Goal: Task Accomplishment & Management: Complete application form

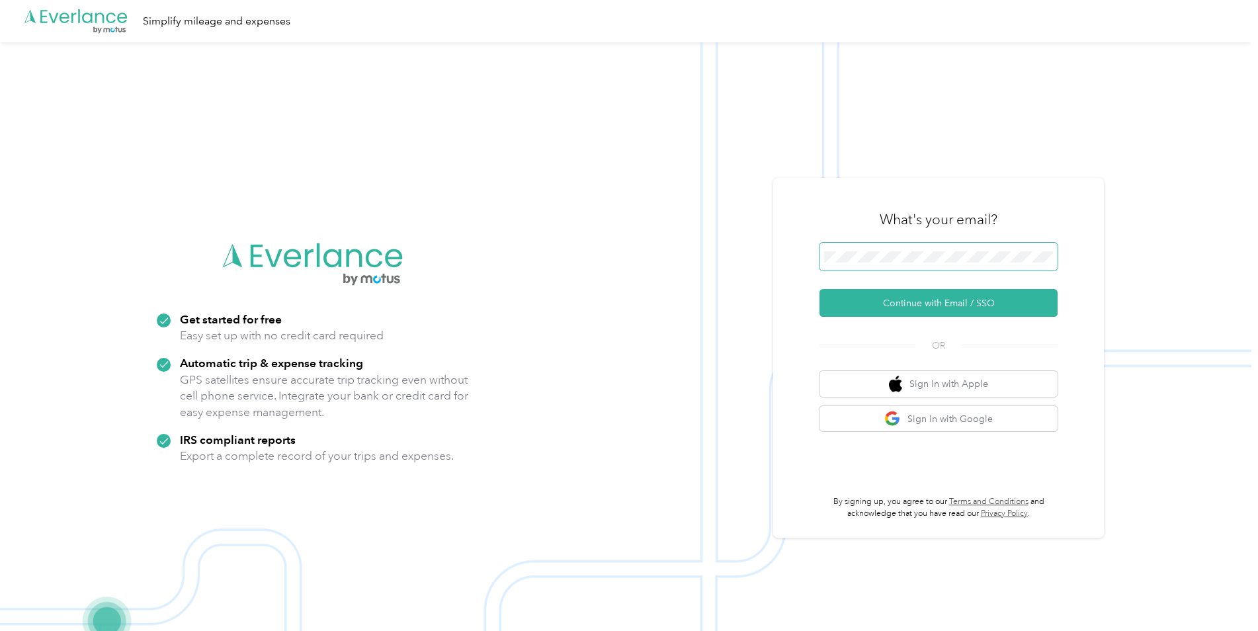
click at [932, 246] on span at bounding box center [939, 257] width 238 height 28
click at [925, 307] on button "Continue with Email / SSO" at bounding box center [939, 303] width 238 height 28
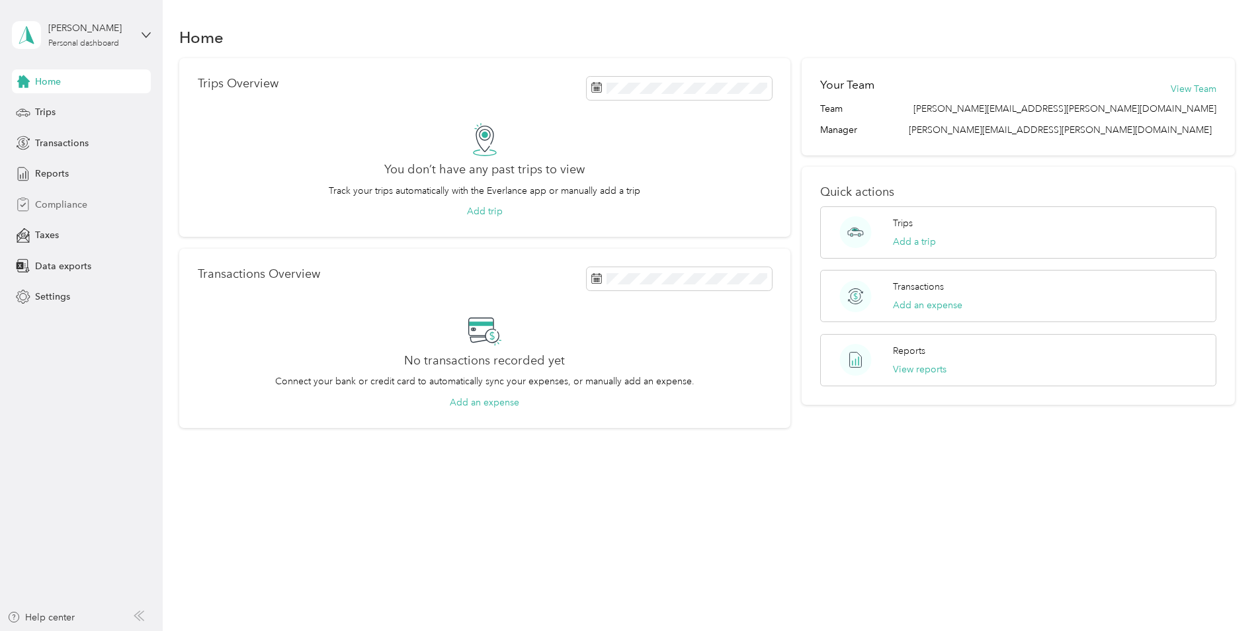
click at [49, 206] on span "Compliance" at bounding box center [61, 205] width 52 height 14
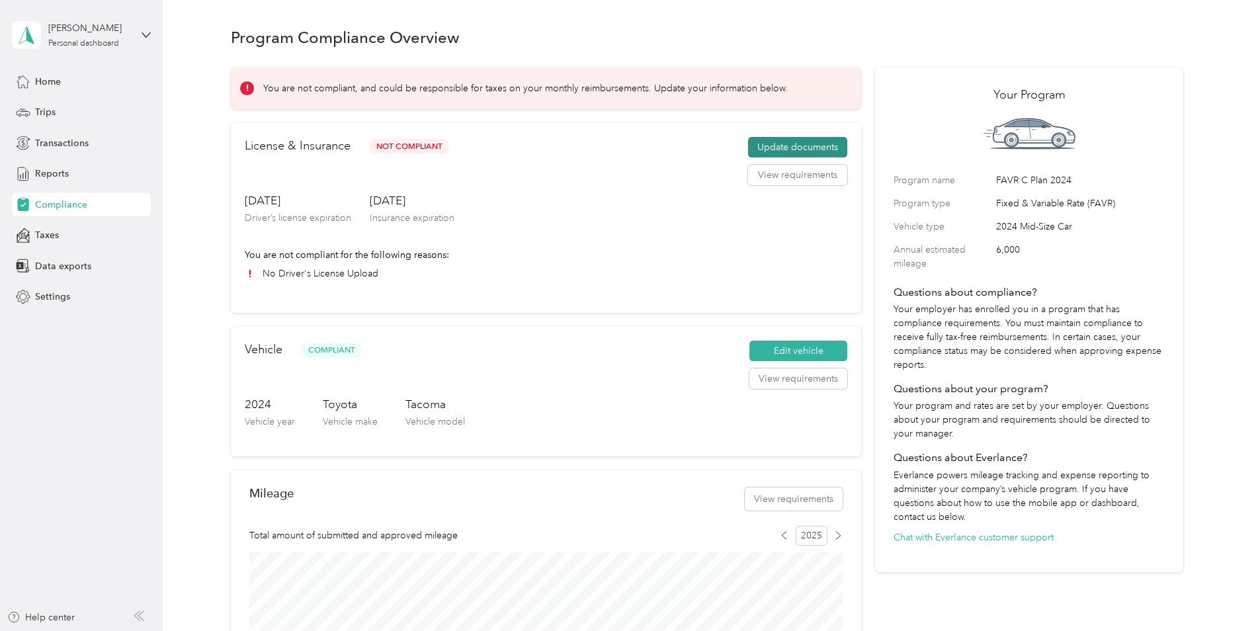
click at [789, 148] on button "Update documents" at bounding box center [797, 147] width 99 height 21
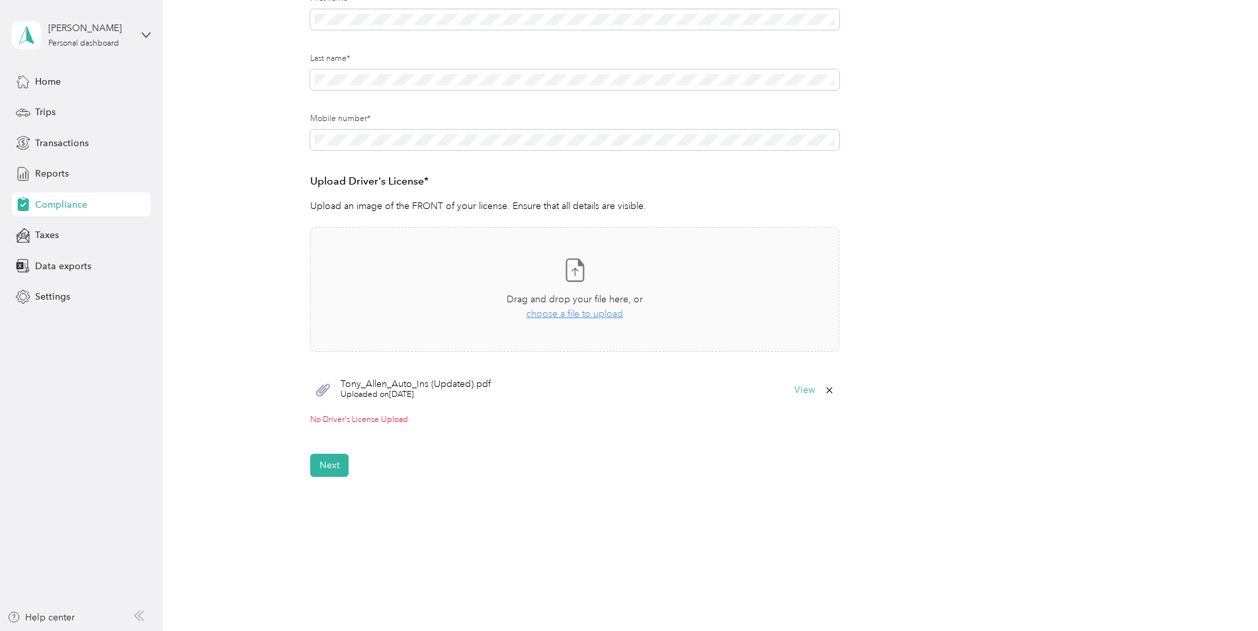
scroll to position [247, 0]
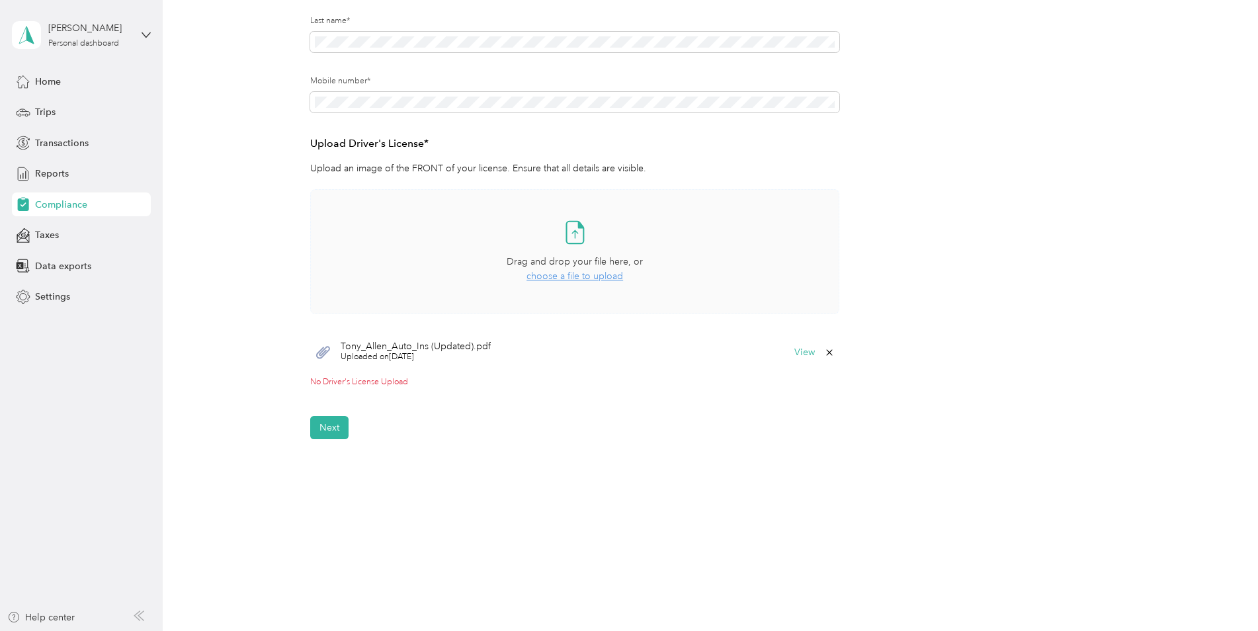
click at [560, 275] on span "choose a file to upload" at bounding box center [575, 276] width 97 height 11
click at [807, 354] on button "View" at bounding box center [805, 352] width 21 height 9
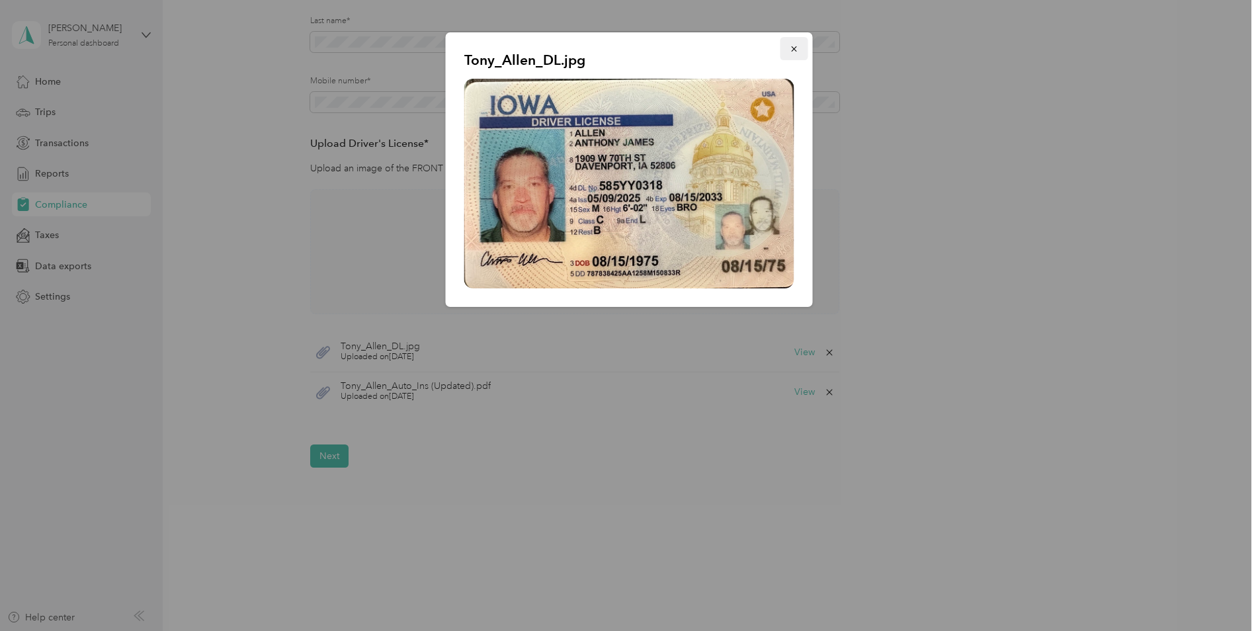
click at [796, 54] on icon "button" at bounding box center [794, 48] width 9 height 9
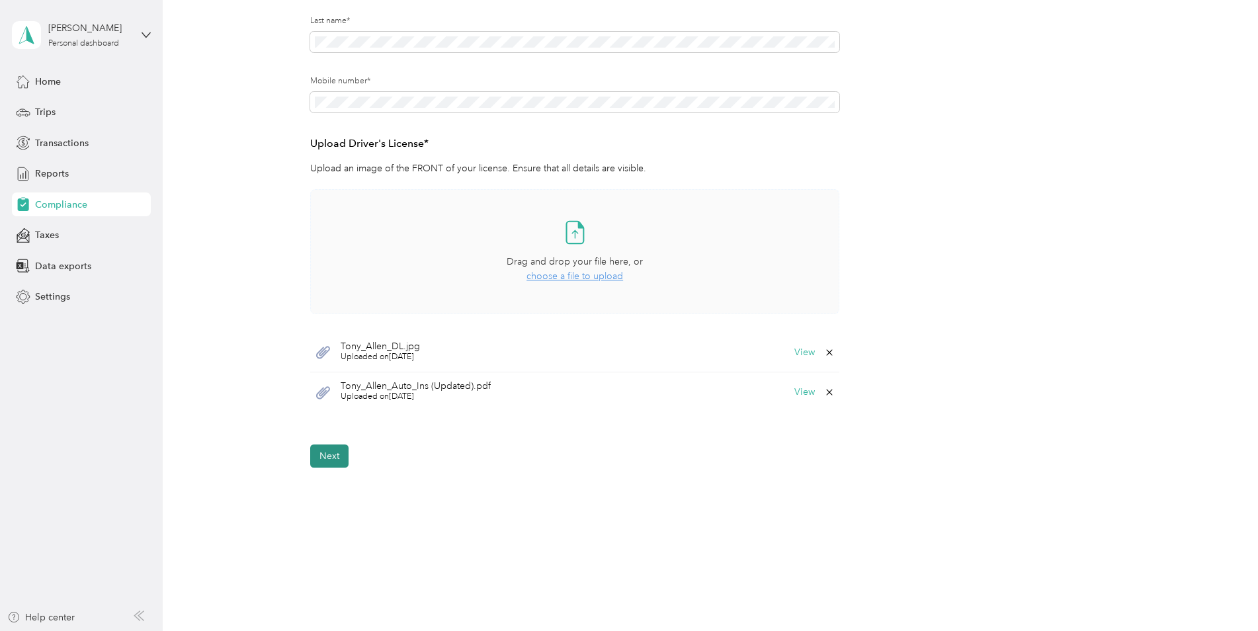
click at [322, 457] on button "Next" at bounding box center [329, 456] width 38 height 23
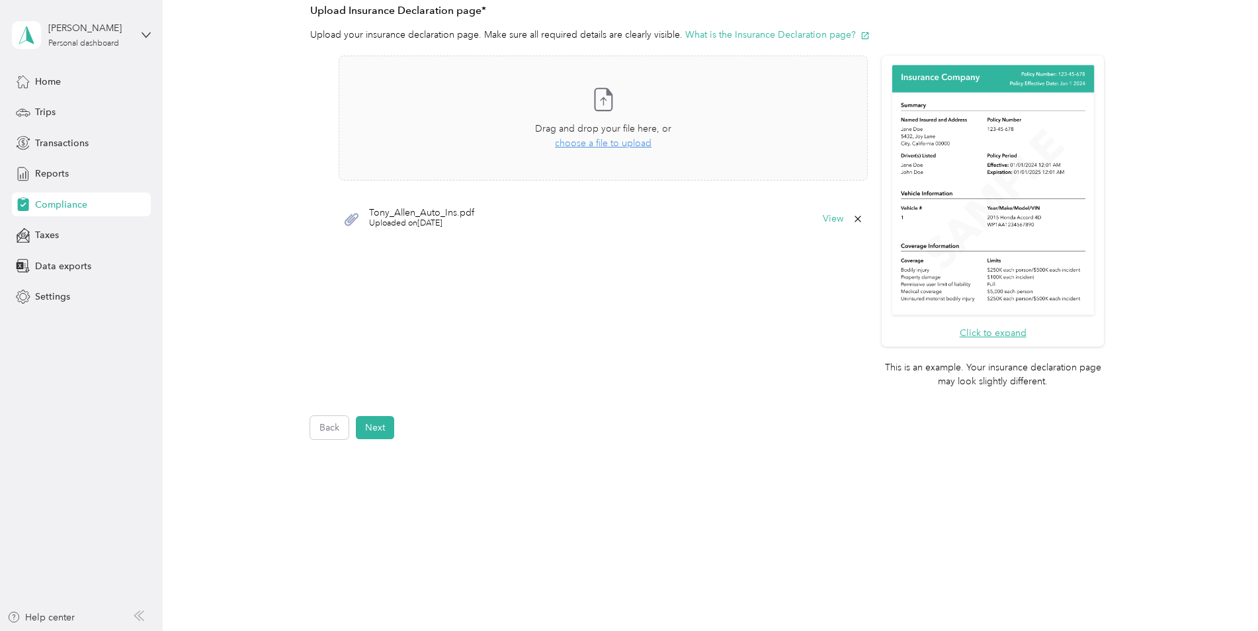
scroll to position [308, 0]
click at [332, 431] on button "Back" at bounding box center [329, 426] width 38 height 23
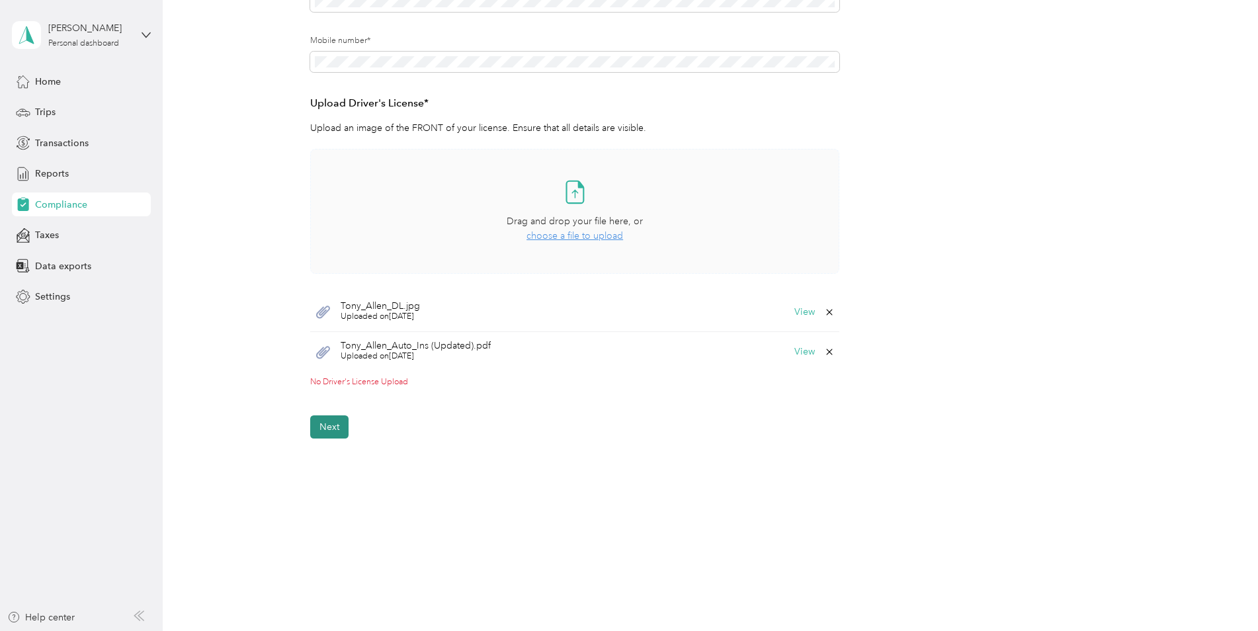
click at [328, 429] on button "Next" at bounding box center [329, 426] width 38 height 23
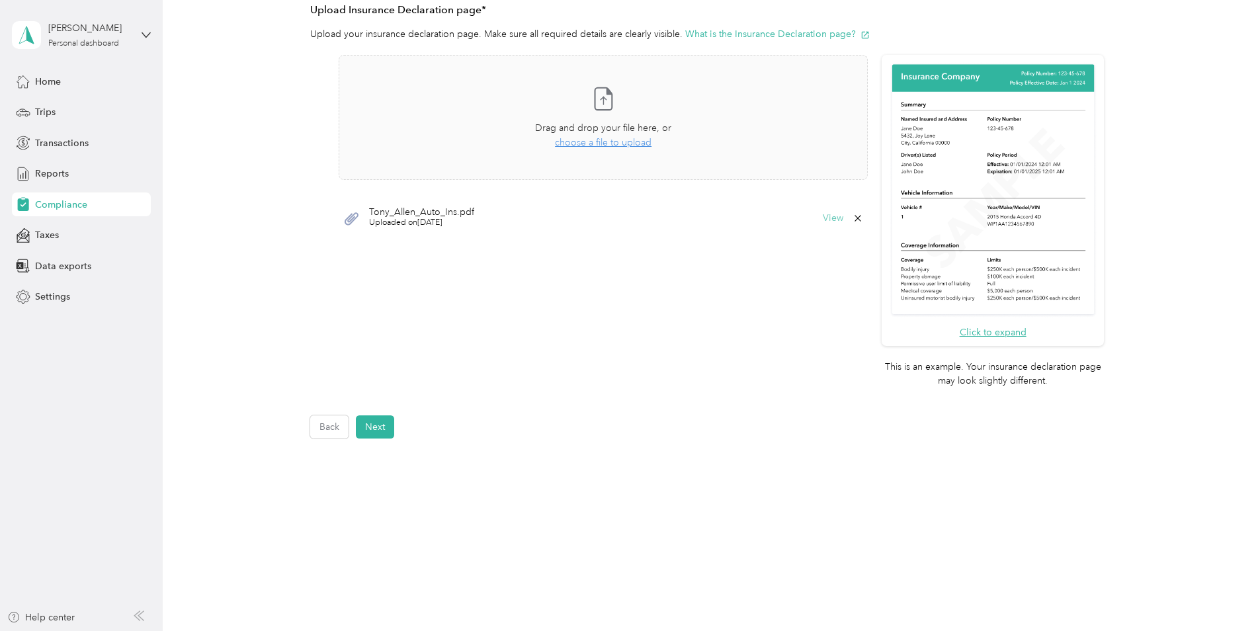
click at [830, 218] on button "View" at bounding box center [833, 218] width 21 height 9
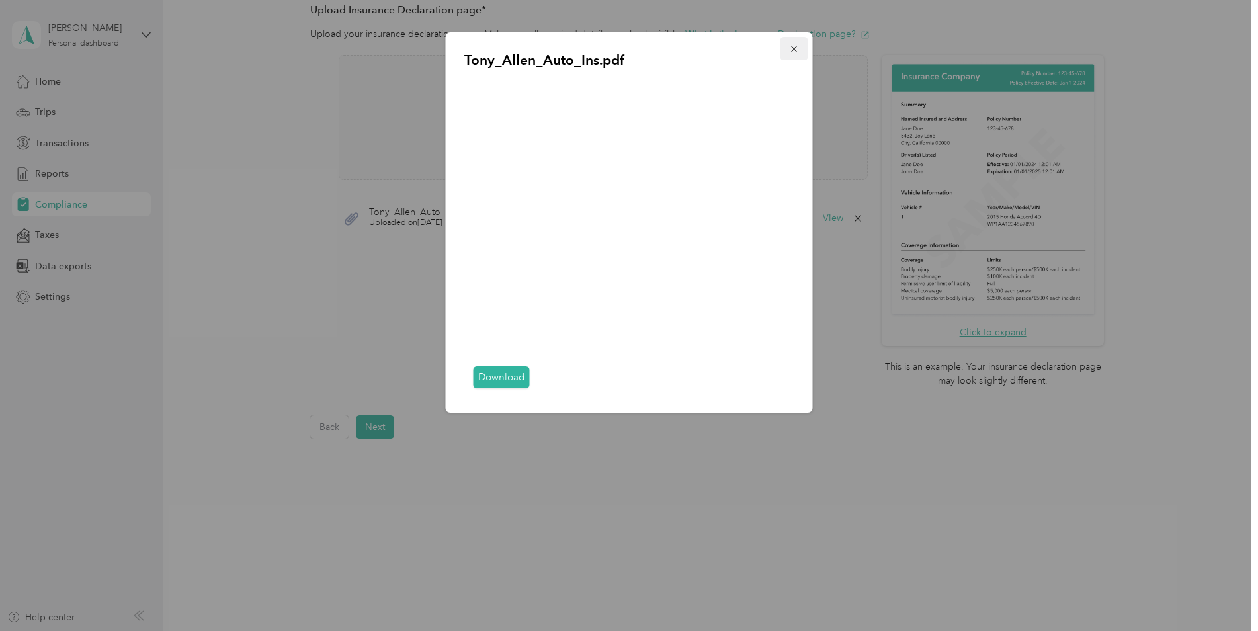
click at [792, 46] on icon "button" at bounding box center [794, 48] width 9 height 9
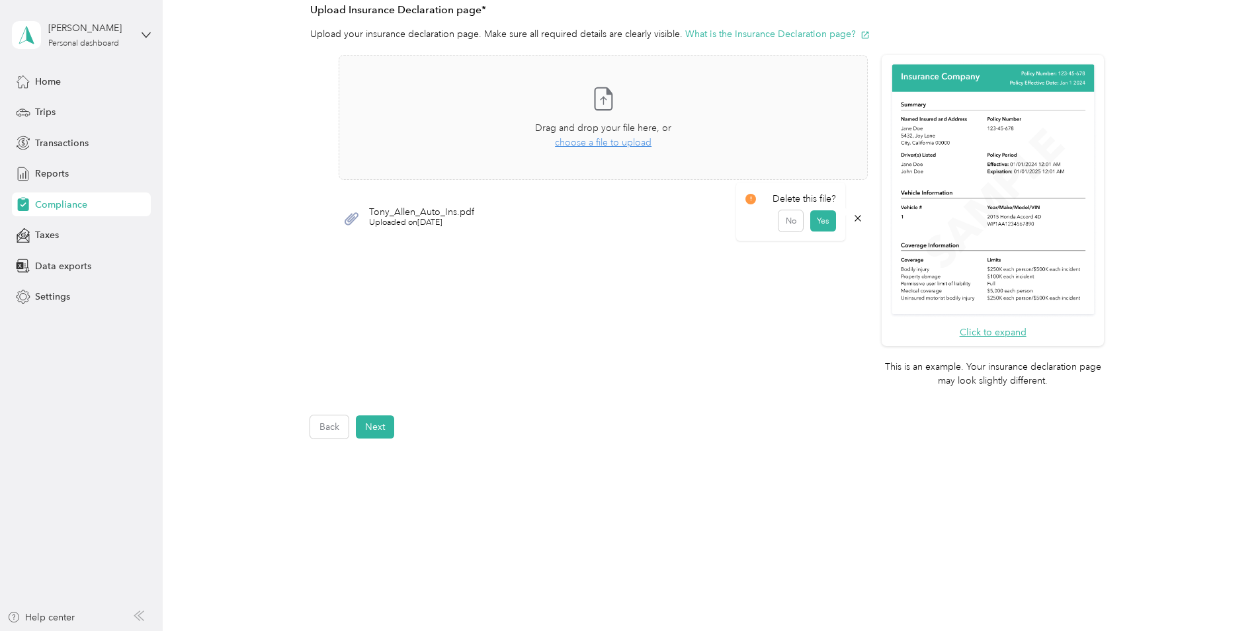
click at [857, 220] on icon at bounding box center [858, 218] width 11 height 11
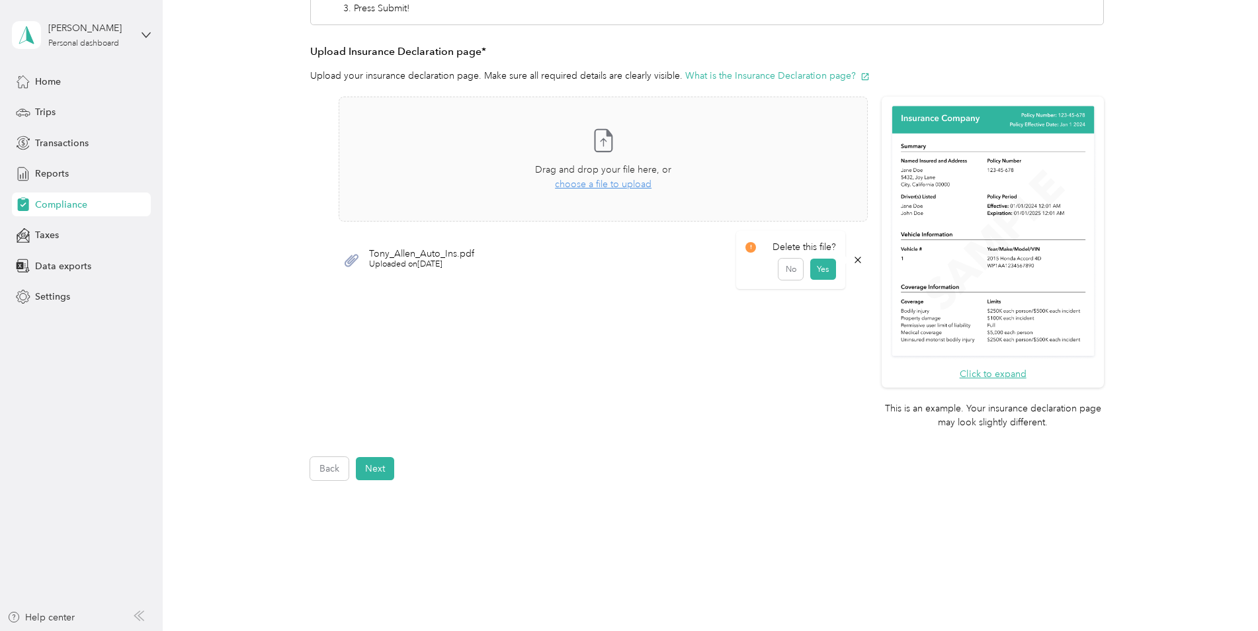
scroll to position [109, 0]
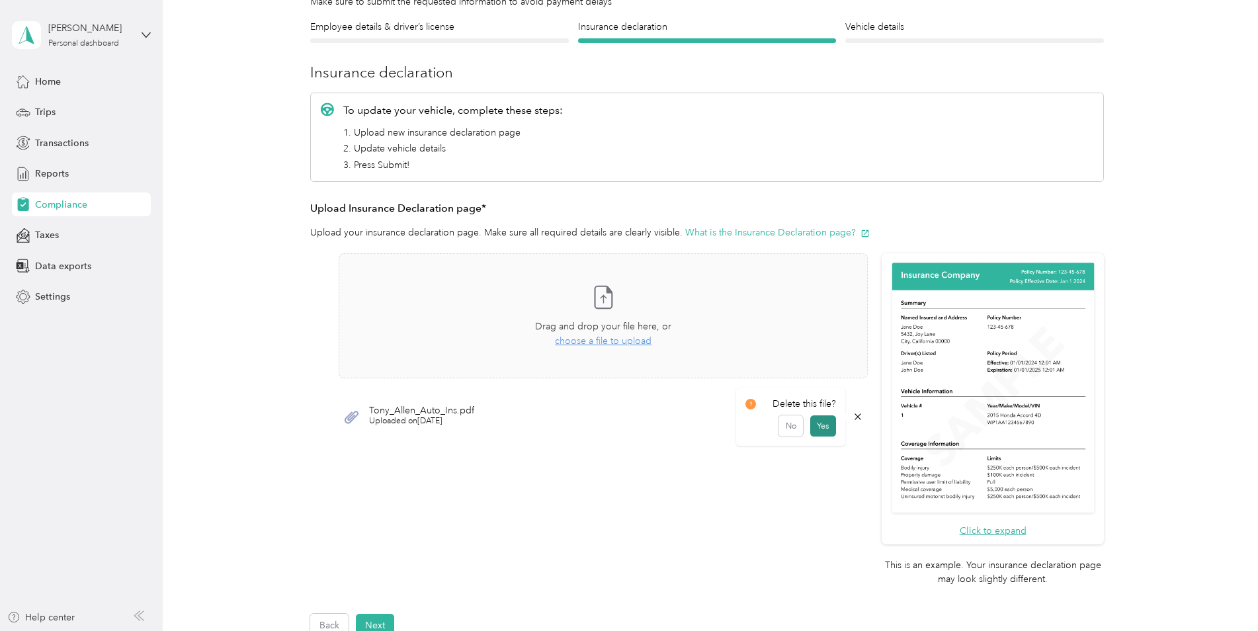
click at [822, 425] on button "Yes" at bounding box center [823, 425] width 26 height 21
click at [611, 339] on span "choose a file to upload" at bounding box center [603, 340] width 97 height 11
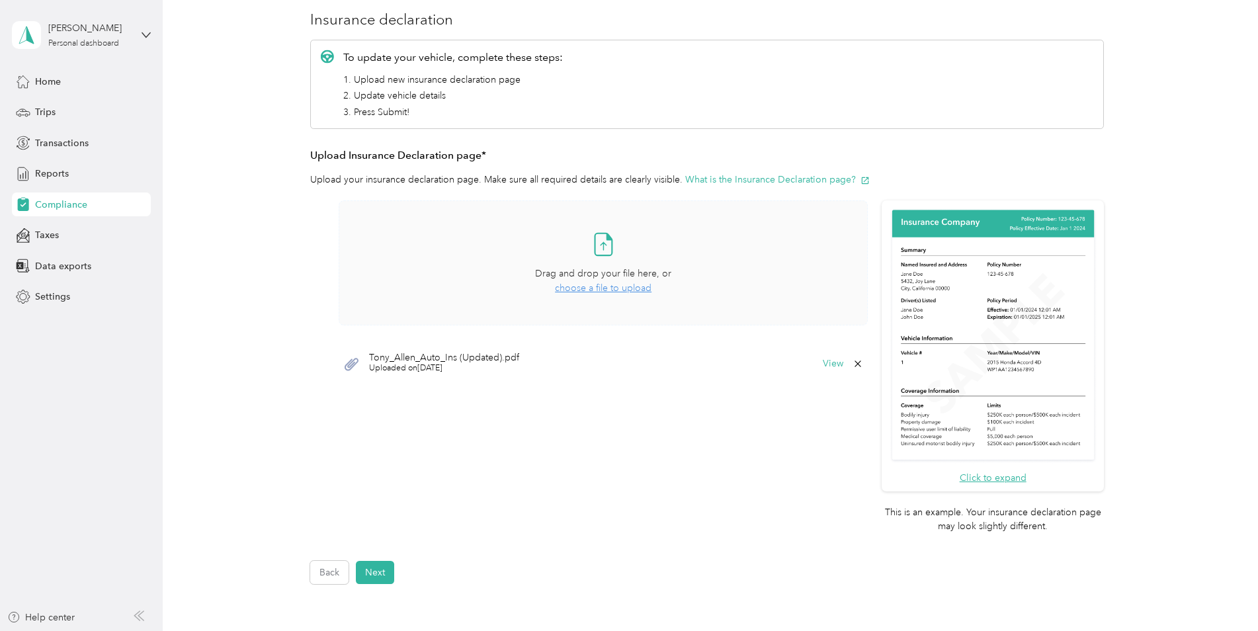
scroll to position [175, 0]
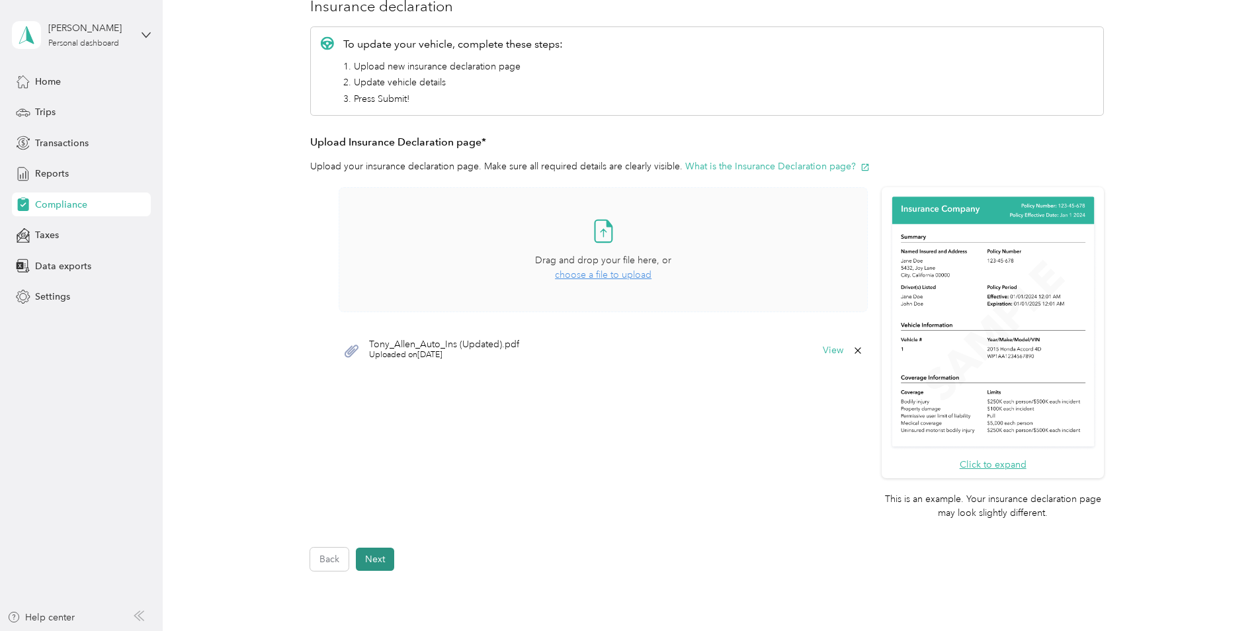
click at [370, 560] on button "Next" at bounding box center [375, 559] width 38 height 23
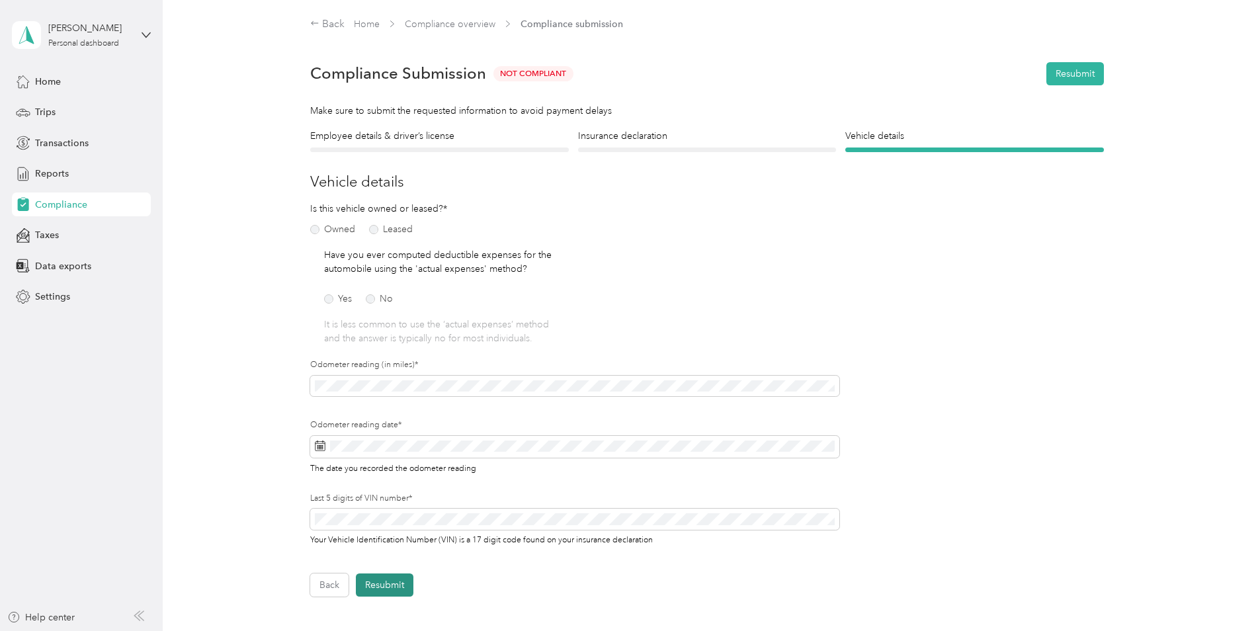
click at [398, 589] on button "Resubmit" at bounding box center [385, 585] width 58 height 23
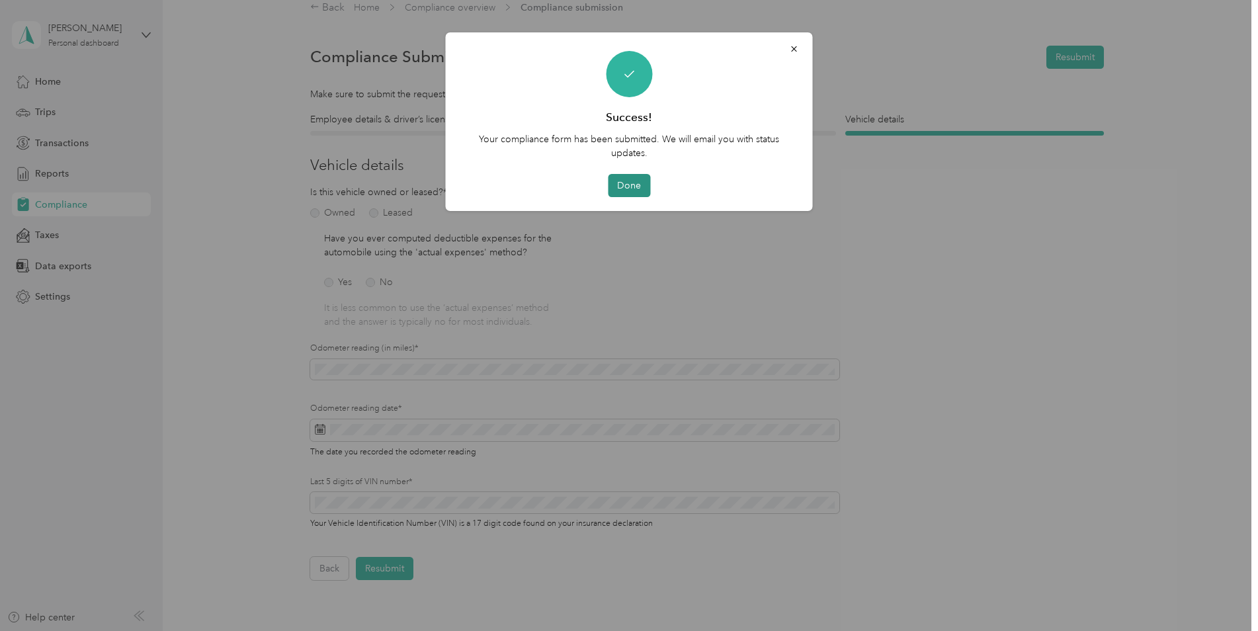
click at [627, 191] on button "Done" at bounding box center [629, 185] width 42 height 23
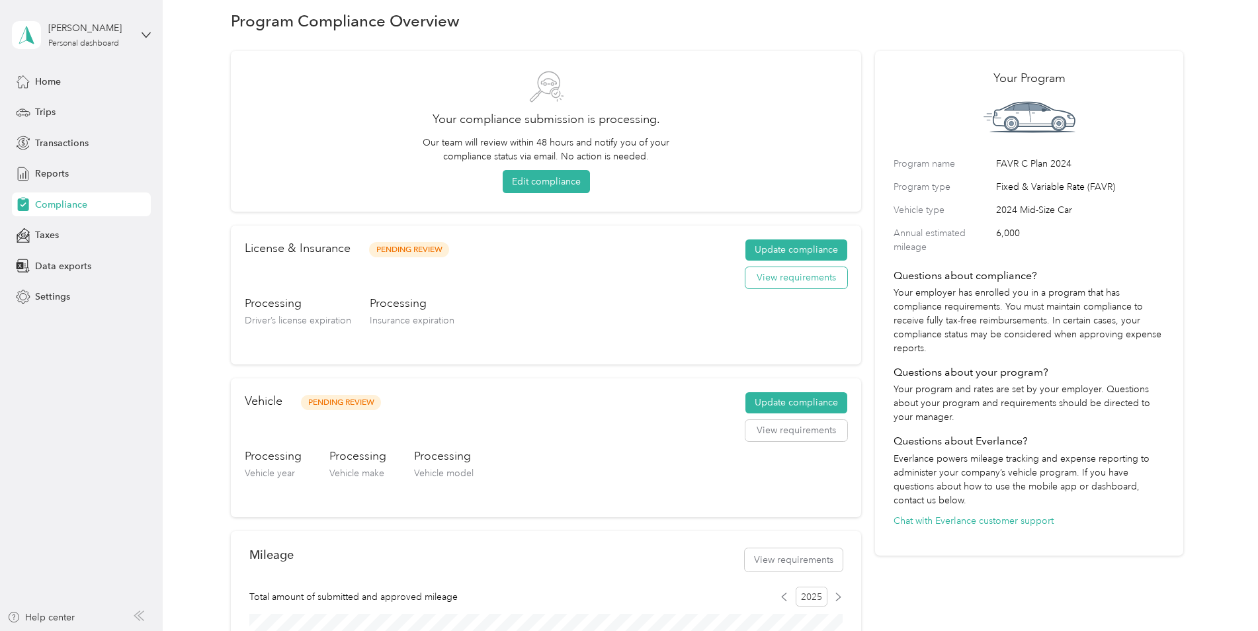
click at [769, 277] on button "View requirements" at bounding box center [797, 277] width 102 height 21
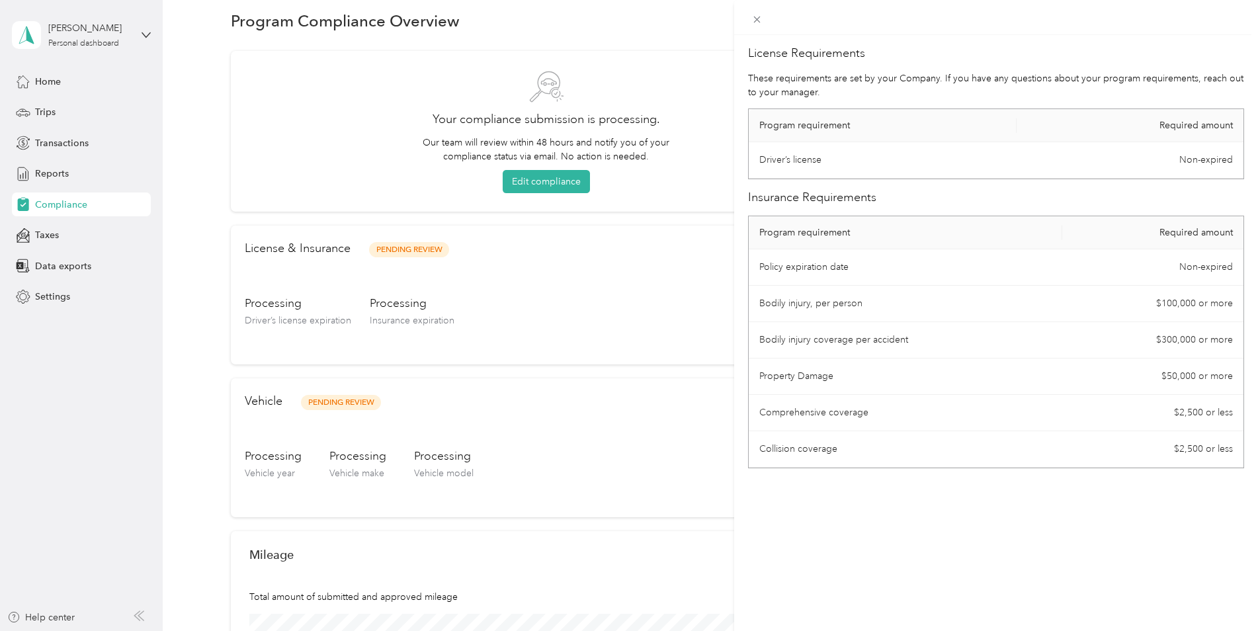
click at [625, 285] on div "License Requirements These requirements are set by your Company. If you have an…" at bounding box center [629, 315] width 1258 height 631
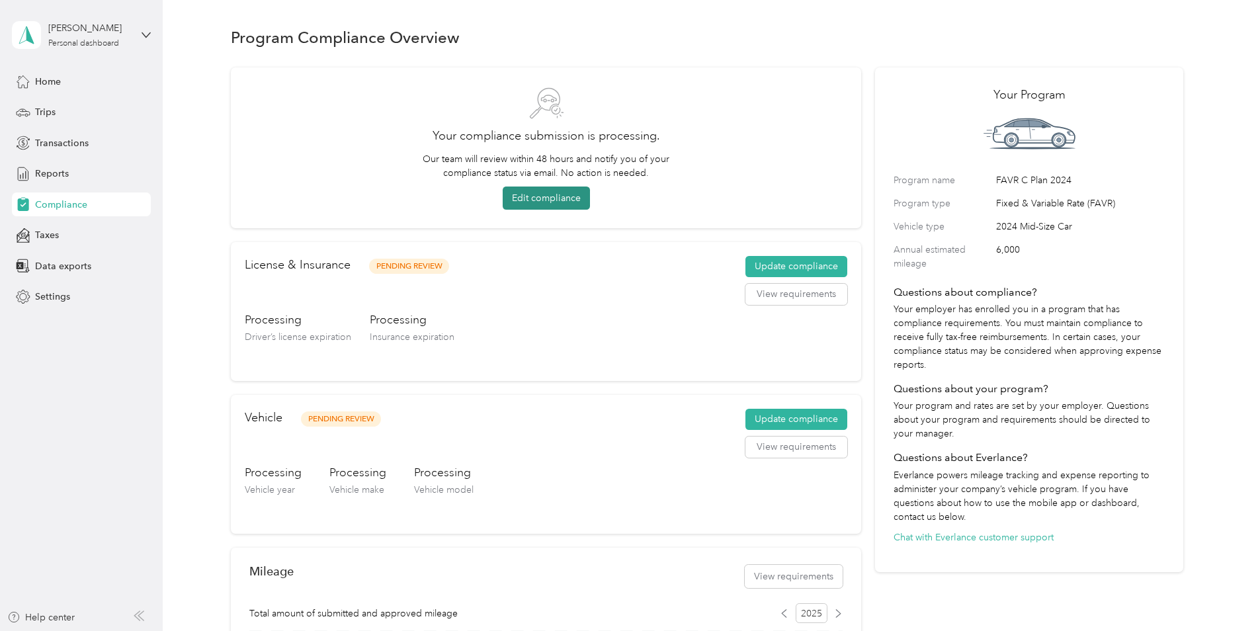
click at [546, 198] on button "Edit compliance" at bounding box center [546, 198] width 87 height 23
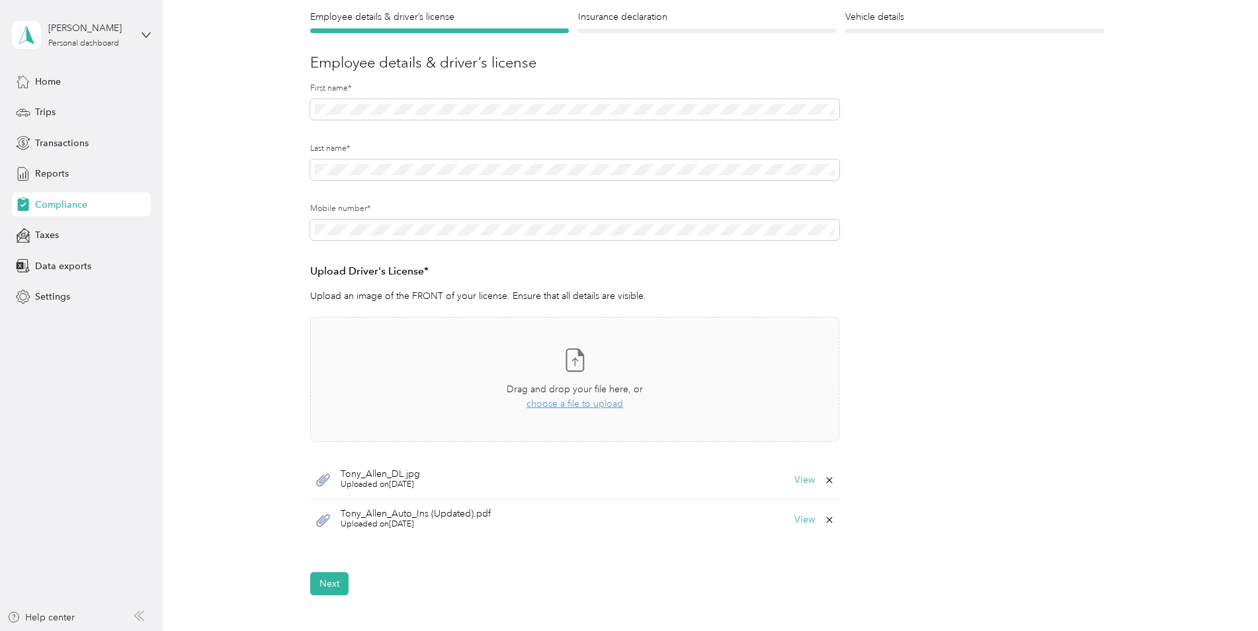
scroll to position [132, 0]
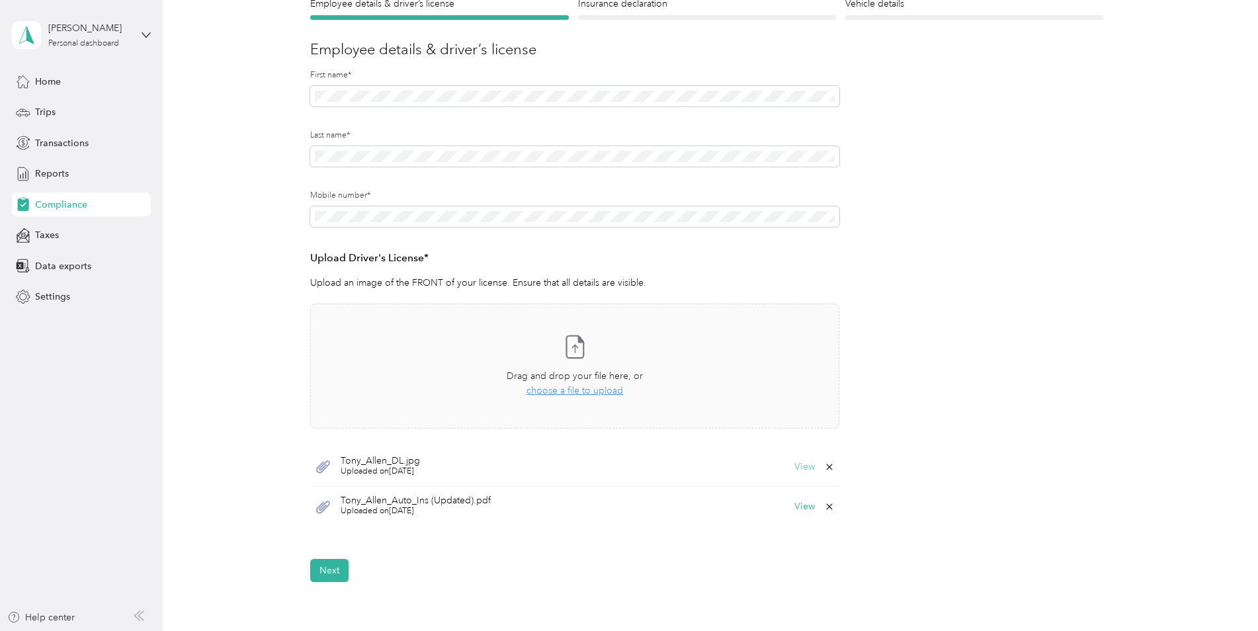
click at [809, 466] on button "View" at bounding box center [805, 466] width 21 height 9
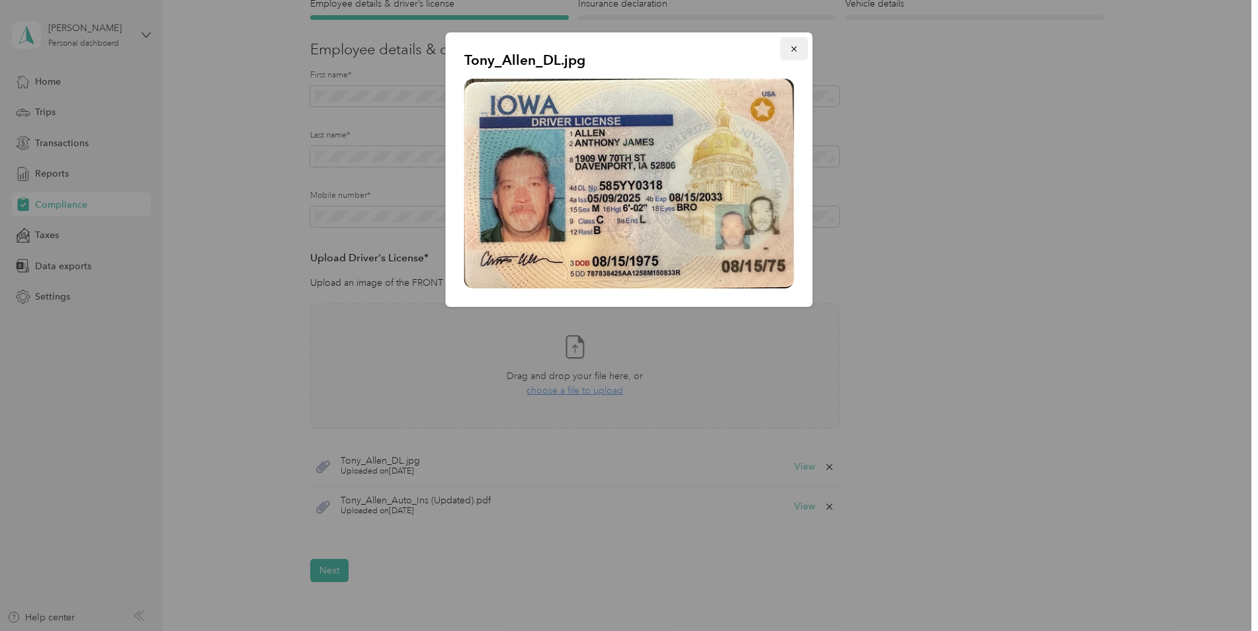
click at [793, 50] on icon "button" at bounding box center [793, 48] width 5 height 5
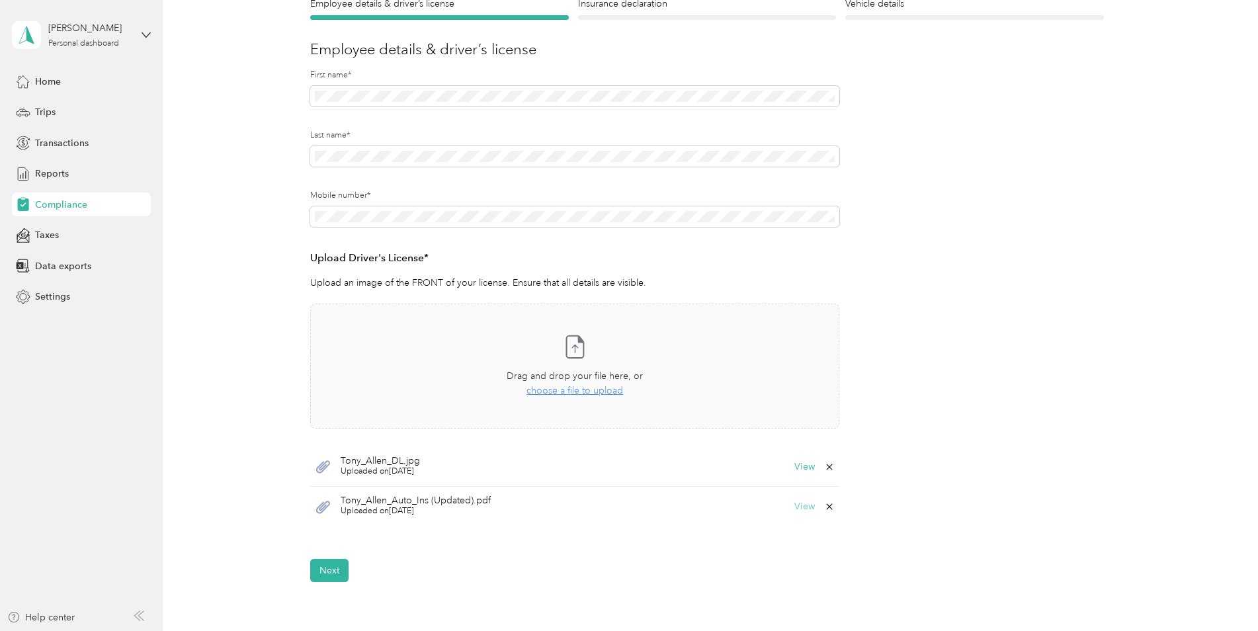
click at [803, 505] on button "View" at bounding box center [805, 506] width 21 height 9
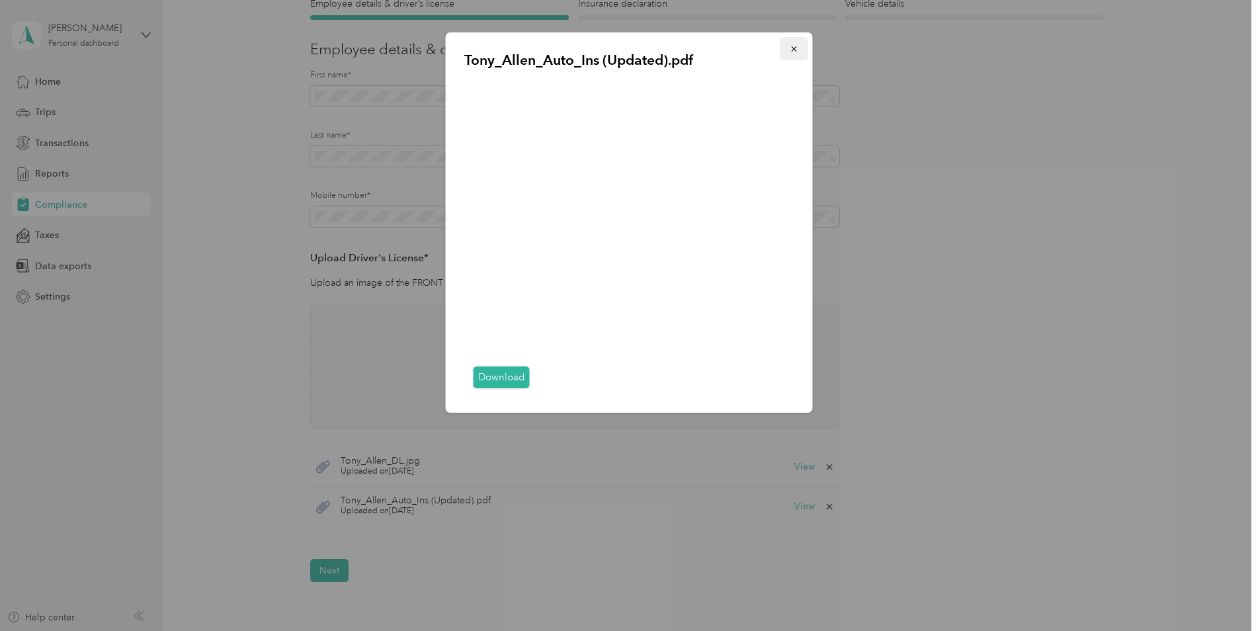
click at [795, 48] on icon "button" at bounding box center [793, 48] width 5 height 5
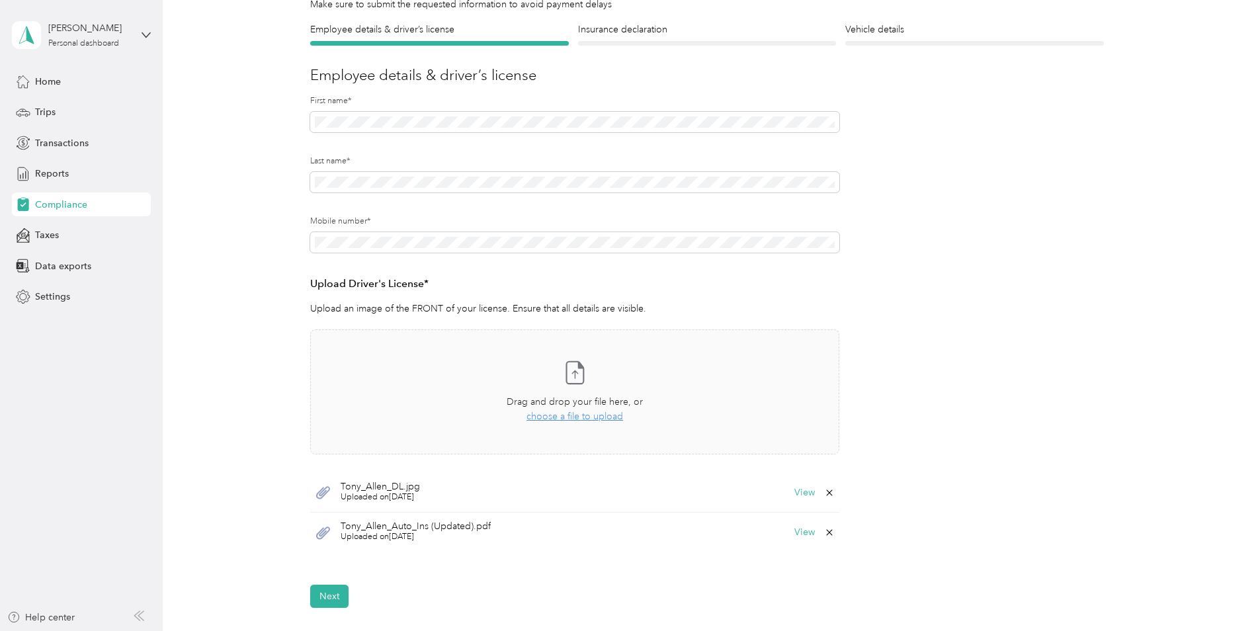
scroll to position [0, 0]
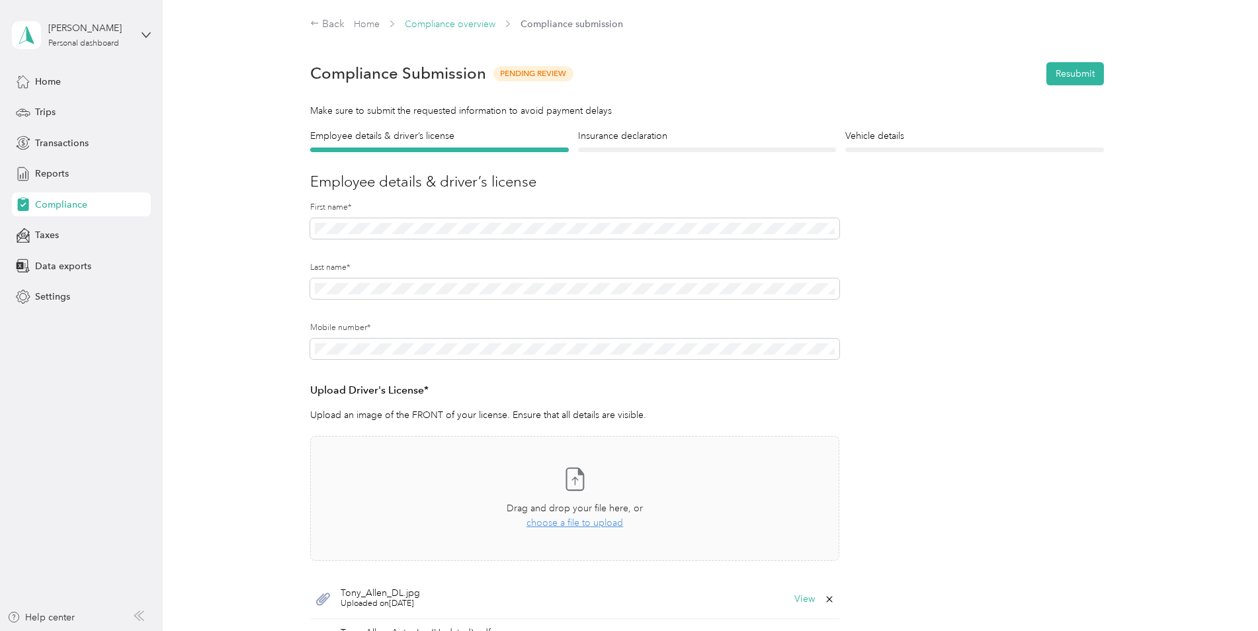
click at [438, 23] on link "Compliance overview" at bounding box center [450, 24] width 91 height 11
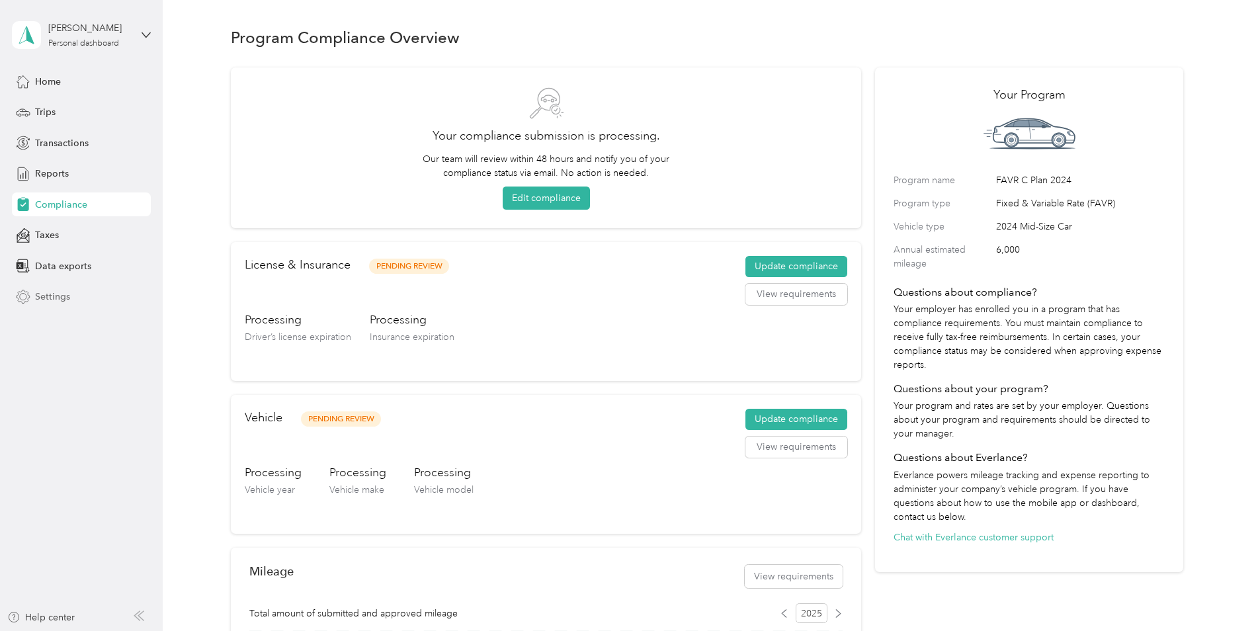
click at [47, 295] on span "Settings" at bounding box center [52, 297] width 35 height 14
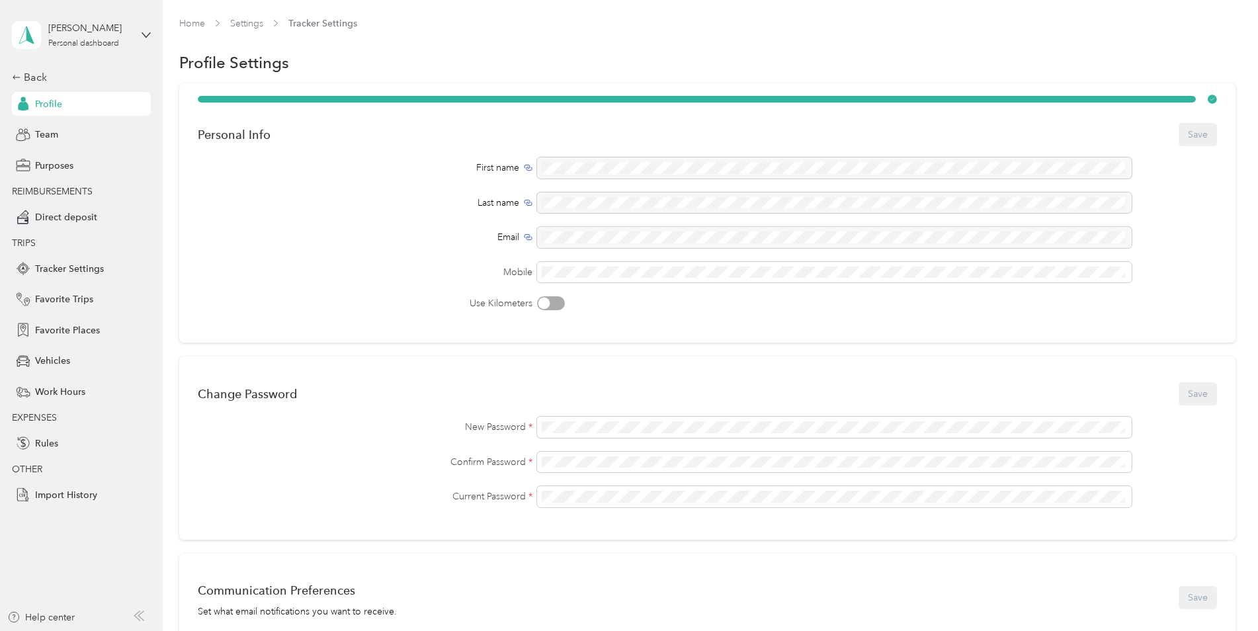
click at [142, 40] on div "Tony Allen Personal dashboard" at bounding box center [81, 35] width 139 height 46
click at [58, 109] on div "Log out" at bounding box center [49, 109] width 51 height 14
